Goal: Task Accomplishment & Management: Complete application form

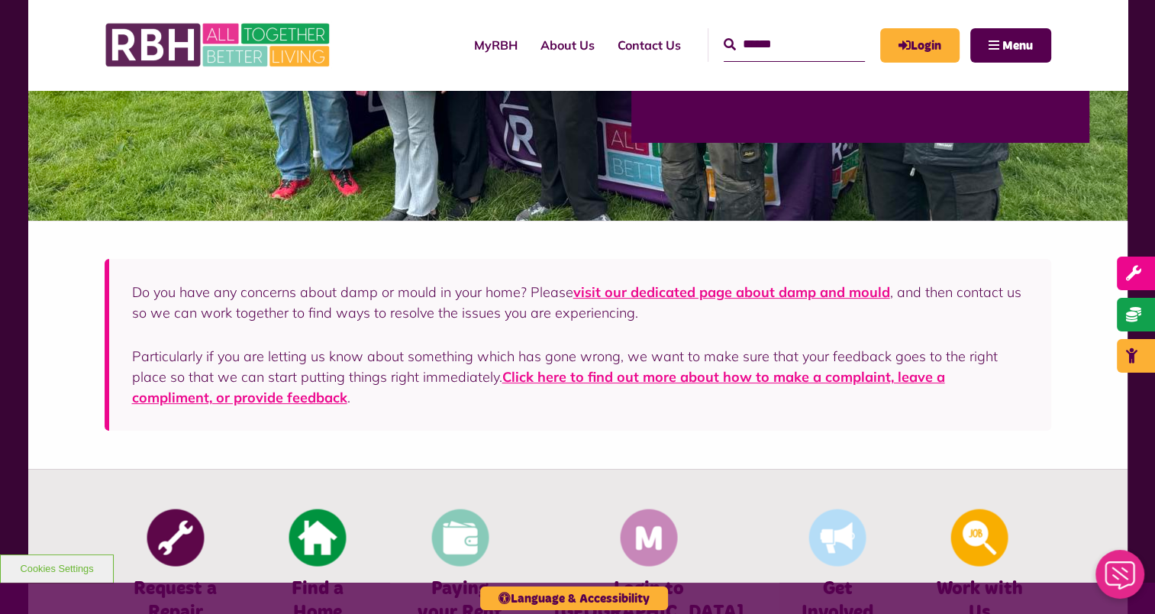
scroll to position [534, 0]
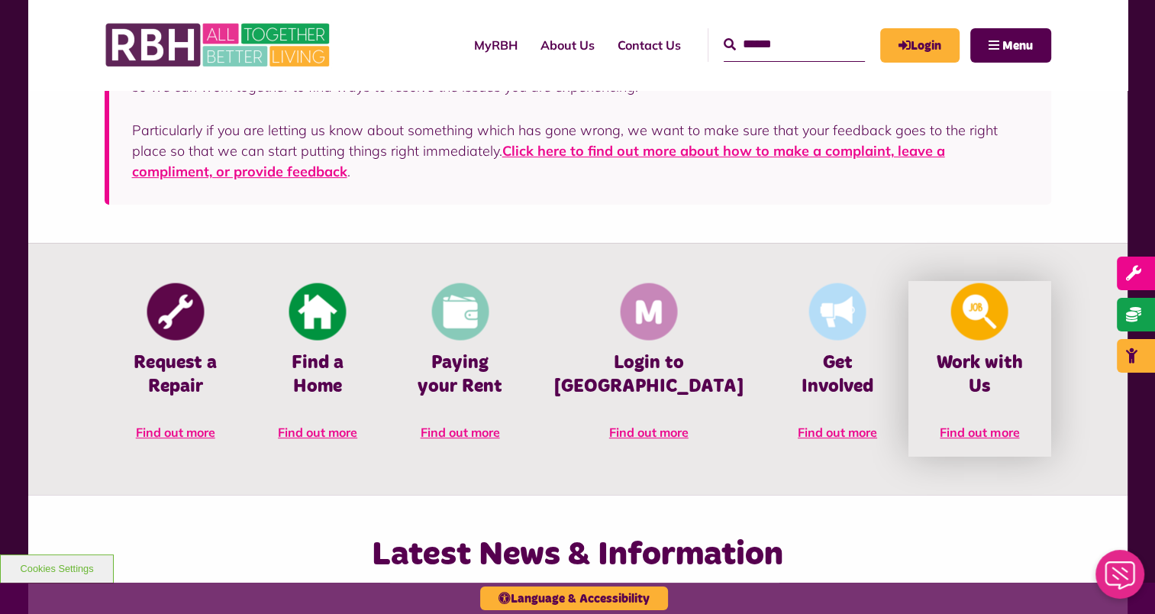
click at [925, 406] on link "Work with Us Find out more" at bounding box center [979, 369] width 142 height 176
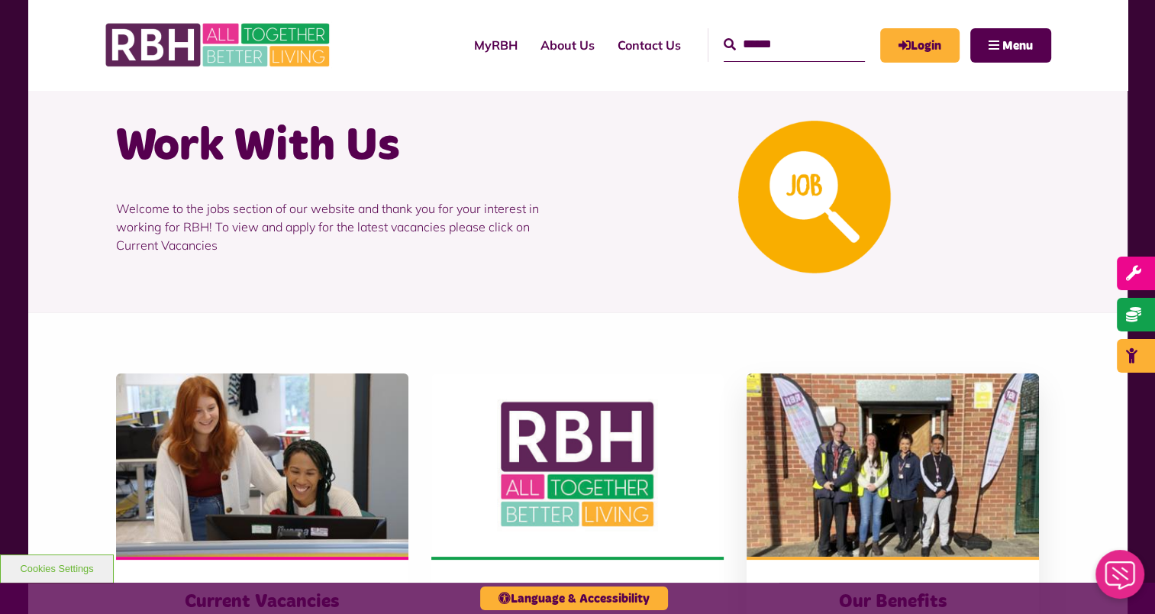
scroll to position [229, 0]
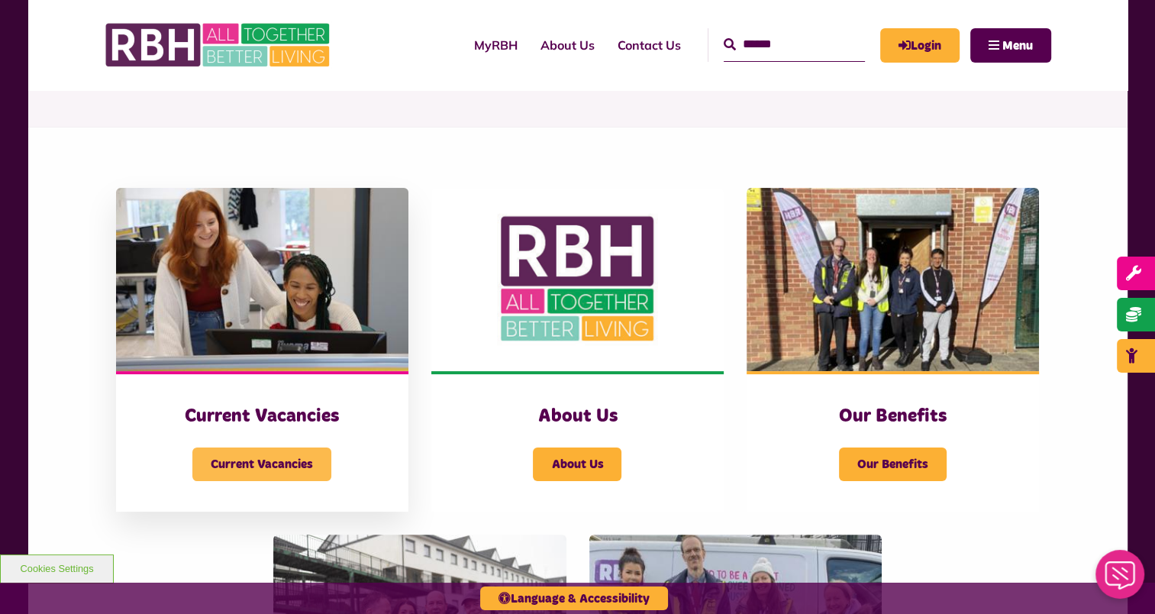
click at [267, 456] on span "Current Vacancies" at bounding box center [261, 464] width 139 height 34
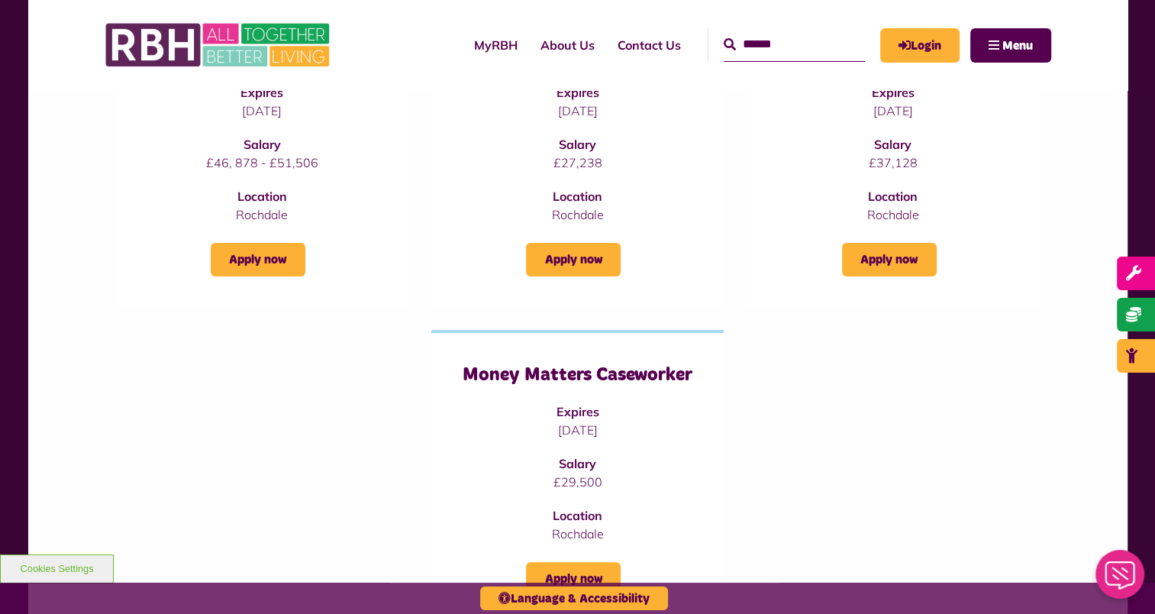
scroll to position [382, 0]
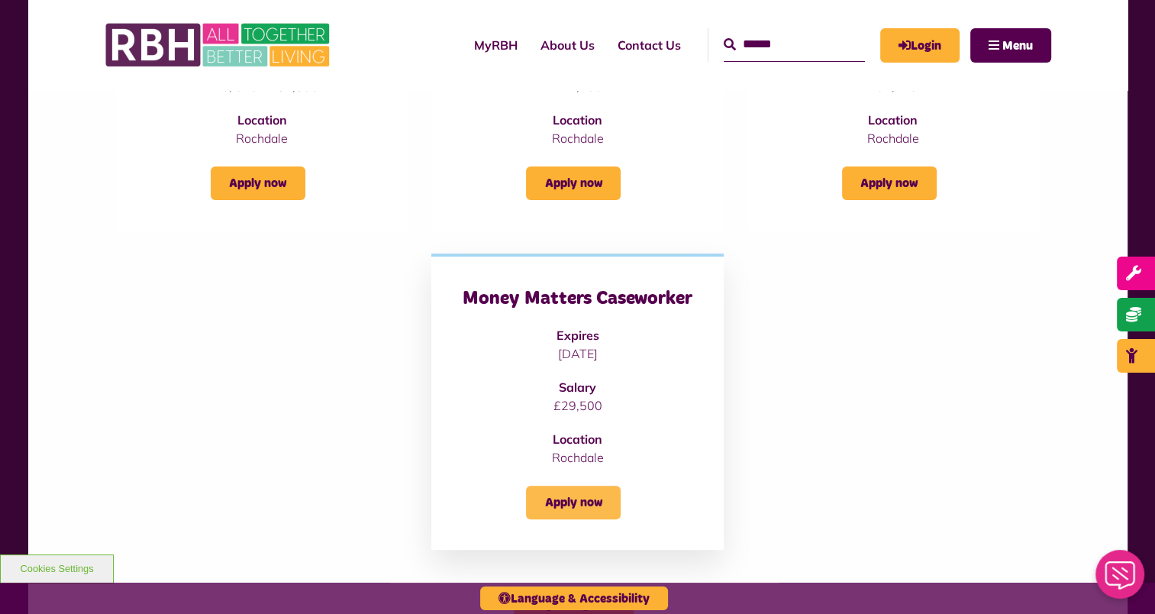
click at [537, 504] on link "Apply now" at bounding box center [573, 502] width 95 height 34
